Goal: Information Seeking & Learning: Learn about a topic

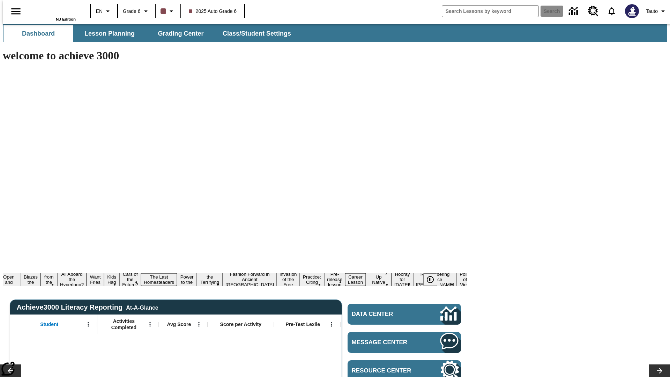
type input "-1"
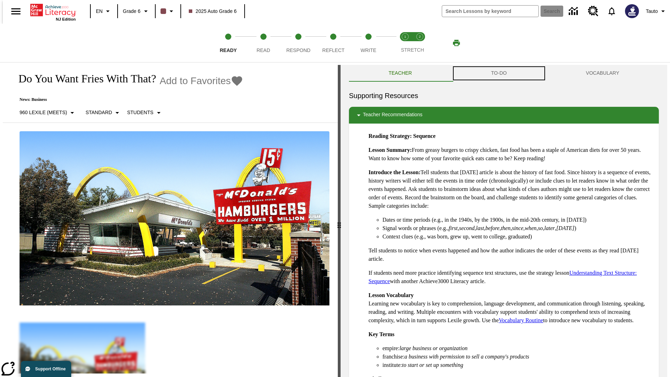
click at [499, 73] on button "TO-DO" at bounding box center [499, 73] width 95 height 17
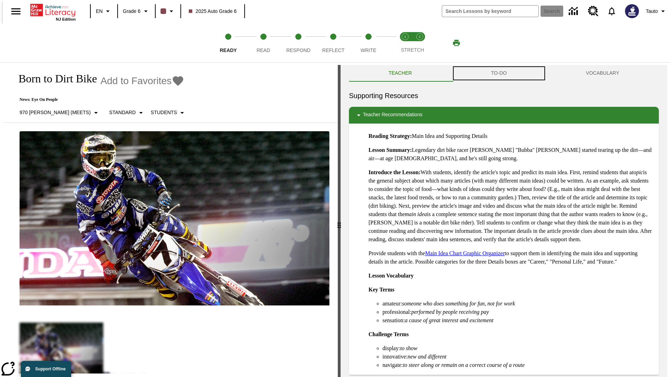
click at [499, 73] on button "TO-DO" at bounding box center [499, 73] width 95 height 17
